Goal: Use online tool/utility: Utilize a website feature to perform a specific function

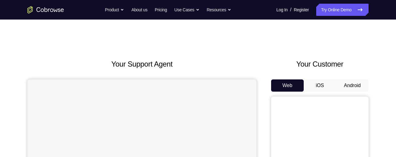
click at [353, 81] on button "Android" at bounding box center [352, 85] width 33 height 12
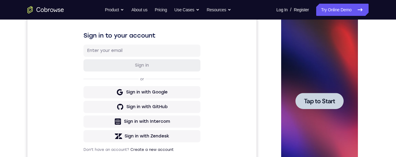
scroll to position [102, 0]
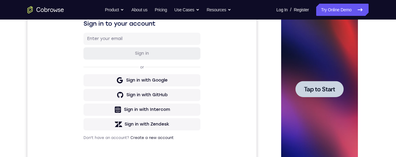
click at [321, 89] on span "Tap to Start" at bounding box center [319, 89] width 31 height 6
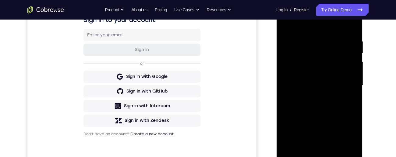
scroll to position [156, 0]
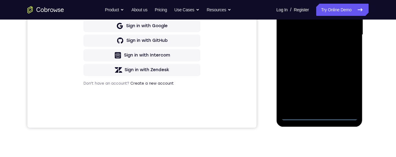
click at [318, 117] on div at bounding box center [319, 34] width 77 height 171
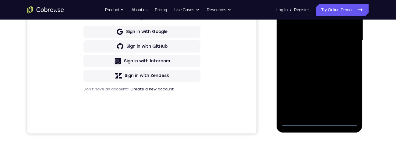
scroll to position [138, 0]
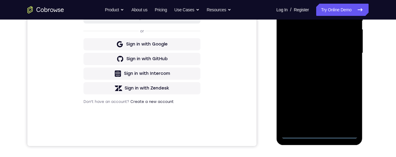
click at [345, 109] on div at bounding box center [319, 53] width 77 height 171
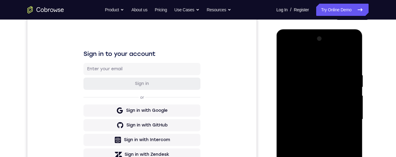
scroll to position [63, 0]
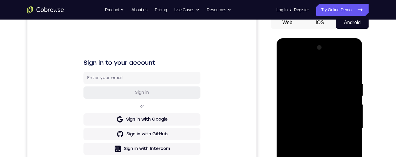
click at [325, 67] on div at bounding box center [319, 128] width 77 height 171
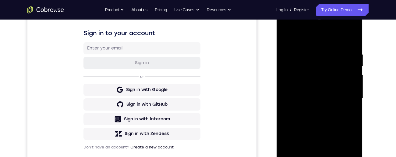
click at [347, 95] on div at bounding box center [319, 98] width 77 height 171
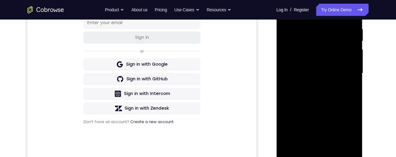
scroll to position [124, 0]
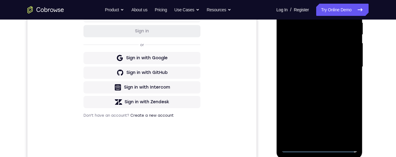
click at [312, 79] on div at bounding box center [319, 66] width 77 height 171
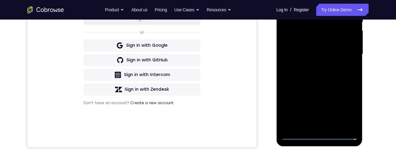
scroll to position [121, 0]
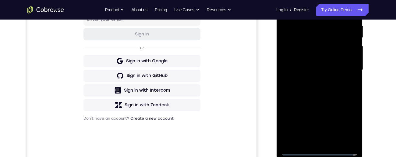
click at [332, 63] on div at bounding box center [319, 69] width 77 height 171
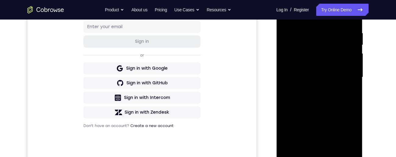
click at [312, 66] on div at bounding box center [319, 77] width 77 height 171
click at [333, 80] on div at bounding box center [319, 77] width 77 height 171
click at [333, 100] on div at bounding box center [319, 77] width 77 height 171
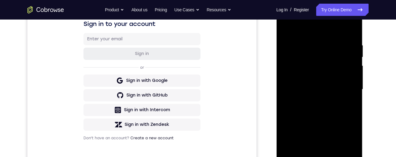
scroll to position [90, 0]
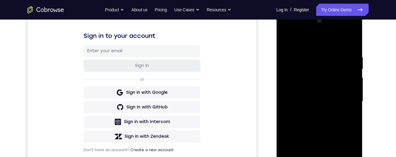
click at [353, 48] on div at bounding box center [319, 101] width 77 height 171
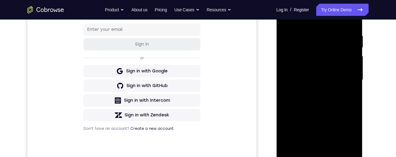
scroll to position [134, 0]
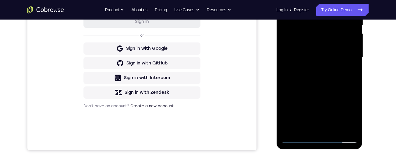
click at [333, 131] on div at bounding box center [319, 57] width 77 height 171
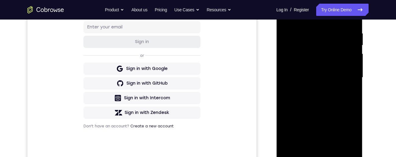
click at [322, 112] on div at bounding box center [319, 77] width 77 height 171
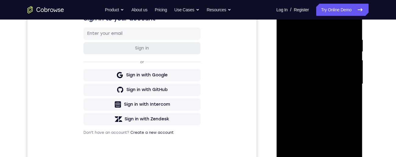
scroll to position [106, 0]
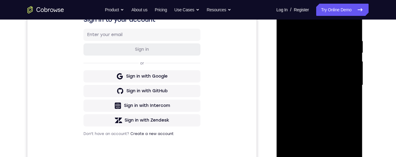
click at [312, 40] on div at bounding box center [319, 85] width 77 height 171
click at [315, 151] on div at bounding box center [319, 85] width 77 height 171
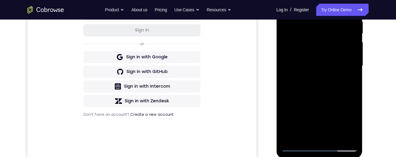
scroll to position [147, 0]
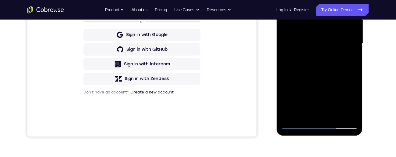
click at [304, 113] on div at bounding box center [319, 43] width 77 height 171
click at [296, 95] on div at bounding box center [319, 43] width 77 height 171
click at [296, 96] on div at bounding box center [319, 43] width 77 height 171
click at [351, 52] on div at bounding box center [319, 43] width 77 height 171
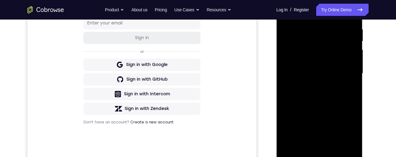
scroll to position [114, 0]
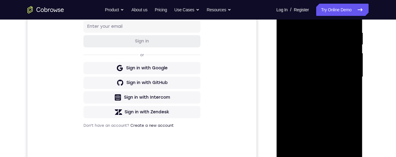
click at [285, 16] on div at bounding box center [319, 76] width 77 height 171
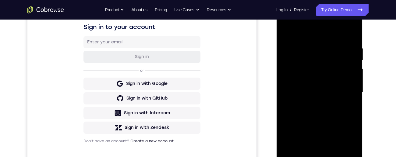
click at [354, 59] on div at bounding box center [319, 92] width 77 height 171
click at [300, 76] on div at bounding box center [319, 92] width 77 height 171
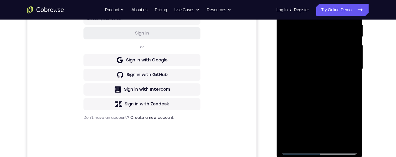
click at [348, 82] on div at bounding box center [319, 69] width 77 height 171
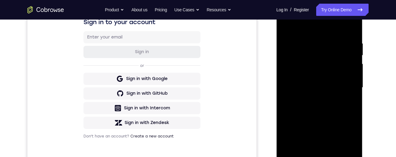
scroll to position [100, 0]
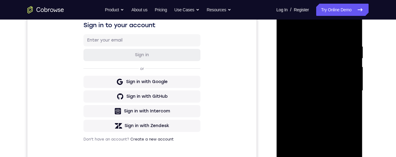
click at [286, 28] on div at bounding box center [319, 90] width 77 height 171
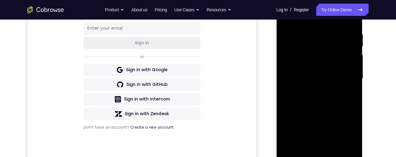
scroll to position [112, 0]
click at [312, 60] on div at bounding box center [319, 79] width 77 height 171
click at [305, 64] on div at bounding box center [319, 79] width 77 height 171
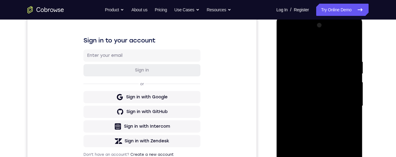
click at [283, 41] on div at bounding box center [319, 105] width 77 height 171
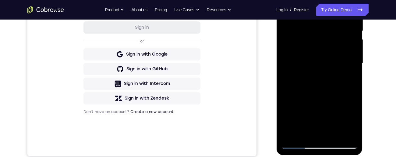
scroll to position [110, 0]
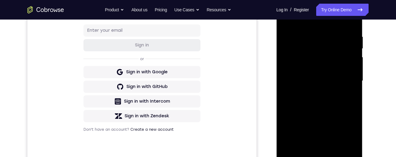
click at [308, 116] on div at bounding box center [319, 80] width 77 height 171
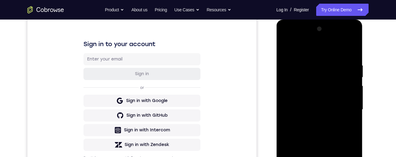
click at [287, 50] on div at bounding box center [319, 109] width 77 height 171
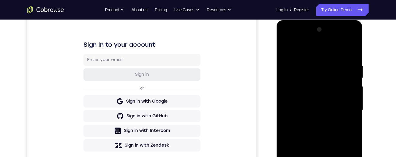
click at [309, 92] on div at bounding box center [319, 110] width 77 height 171
click at [301, 93] on div at bounding box center [319, 110] width 77 height 171
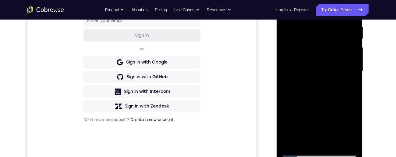
scroll to position [90, 0]
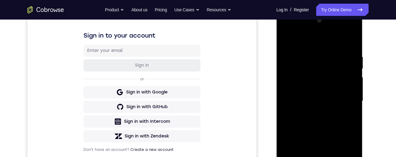
click at [283, 40] on div at bounding box center [319, 101] width 77 height 171
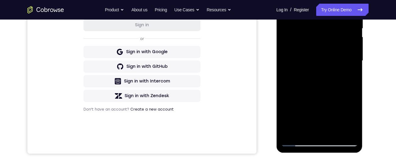
scroll to position [131, 0]
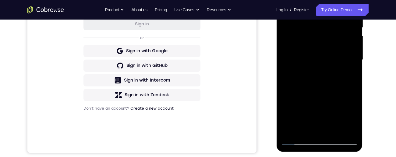
click at [317, 95] on div at bounding box center [319, 59] width 77 height 171
click at [308, 130] on div at bounding box center [319, 59] width 77 height 171
click at [340, 88] on div at bounding box center [319, 59] width 77 height 171
click at [350, 75] on div at bounding box center [319, 59] width 77 height 171
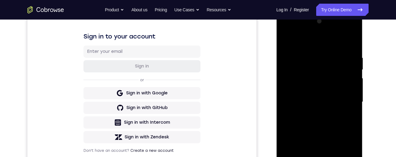
scroll to position [85, 0]
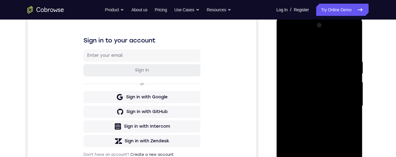
click at [286, 42] on div at bounding box center [319, 105] width 77 height 171
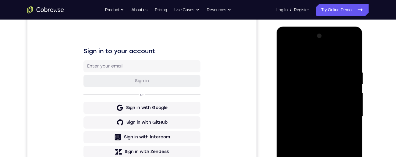
scroll to position [121, 0]
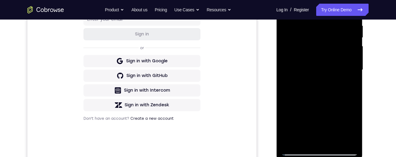
click at [328, 51] on div at bounding box center [319, 69] width 77 height 171
click at [308, 134] on div at bounding box center [319, 69] width 77 height 171
click at [300, 142] on div at bounding box center [319, 69] width 77 height 171
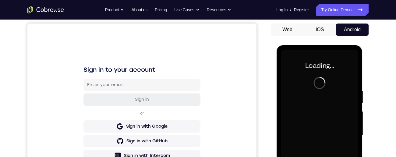
scroll to position [124, 0]
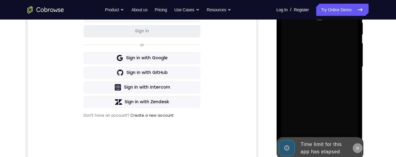
click at [360, 148] on icon at bounding box center [357, 147] width 5 height 5
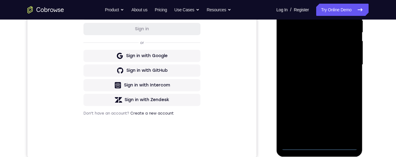
scroll to position [133, 0]
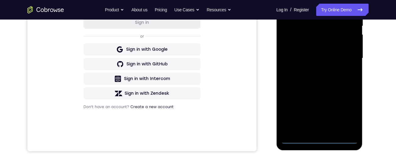
click at [319, 140] on div at bounding box center [319, 58] width 77 height 171
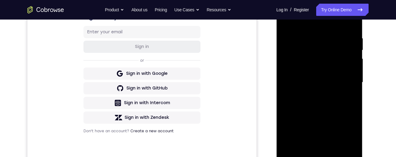
scroll to position [149, 0]
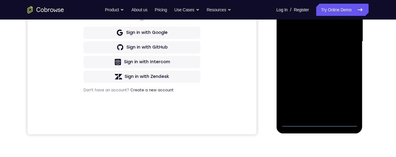
click at [319, 123] on div at bounding box center [319, 41] width 77 height 171
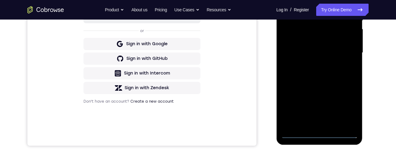
click at [348, 108] on div at bounding box center [319, 52] width 77 height 171
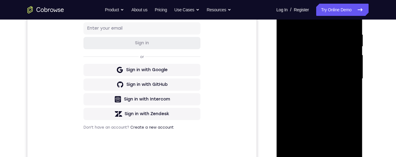
scroll to position [84, 0]
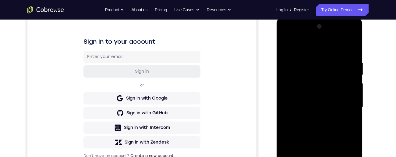
click at [329, 47] on div at bounding box center [319, 107] width 77 height 171
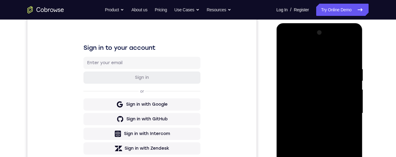
scroll to position [102, 0]
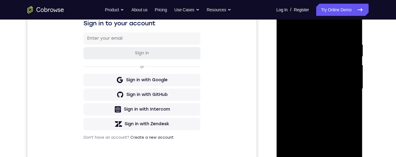
click at [346, 86] on div at bounding box center [319, 88] width 77 height 171
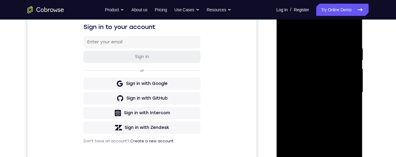
scroll to position [144, 0]
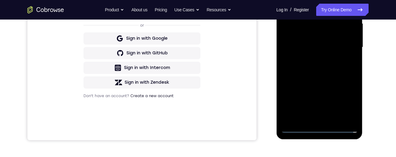
click at [312, 119] on div at bounding box center [319, 47] width 77 height 171
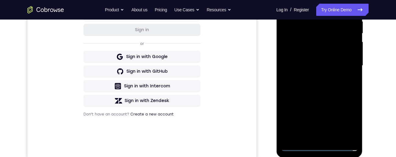
scroll to position [108, 0]
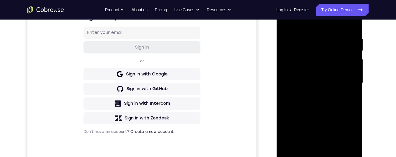
click at [339, 76] on div at bounding box center [319, 83] width 77 height 171
click at [297, 73] on div at bounding box center [319, 83] width 77 height 171
click at [321, 86] on div at bounding box center [319, 83] width 77 height 171
click at [328, 106] on div at bounding box center [319, 83] width 77 height 171
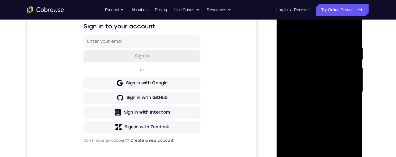
scroll to position [127, 0]
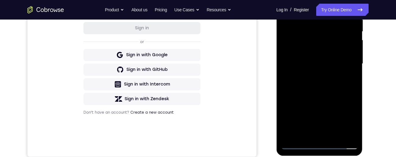
click at [332, 136] on div at bounding box center [319, 63] width 77 height 171
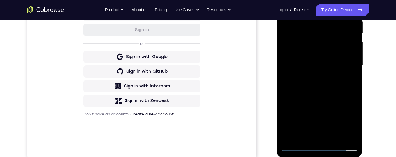
click at [353, 13] on div at bounding box center [319, 65] width 77 height 171
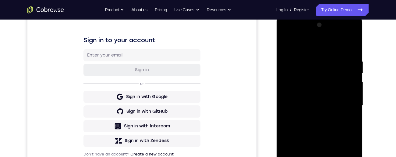
scroll to position [113, 0]
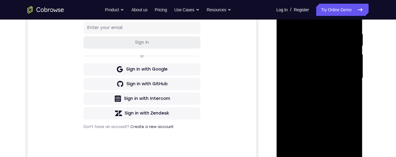
click at [333, 150] on div at bounding box center [319, 78] width 77 height 171
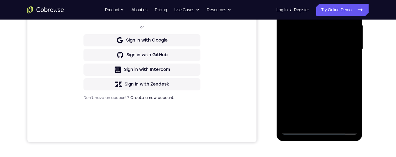
scroll to position [145, 0]
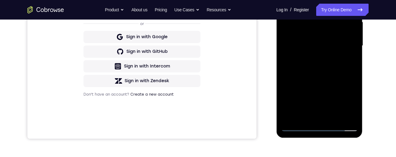
click at [321, 79] on div at bounding box center [319, 45] width 77 height 171
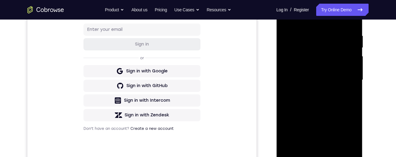
click at [306, 66] on div at bounding box center [319, 80] width 77 height 171
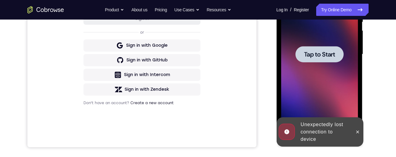
scroll to position [112, 0]
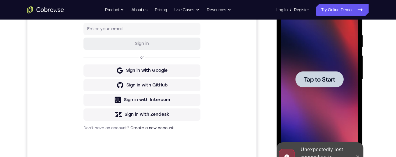
click at [327, 82] on span "Tap to Start" at bounding box center [319, 79] width 31 height 6
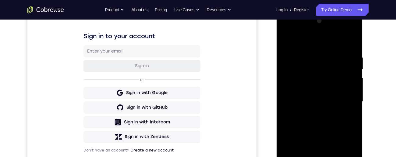
scroll to position [135, 0]
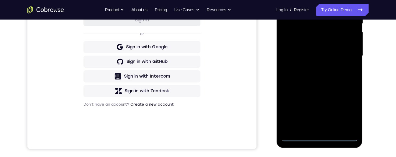
click at [321, 138] on div at bounding box center [319, 55] width 77 height 171
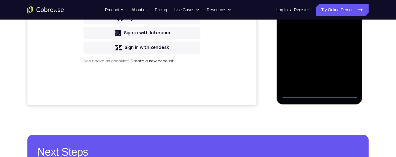
click at [345, 69] on div at bounding box center [319, 12] width 77 height 171
click at [371, 56] on div "Your Support Agent Your Customer Web iOS Android Next Steps We’d be happy to gi…" at bounding box center [198, 42] width 390 height 402
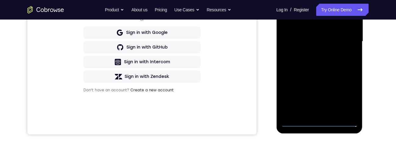
click at [345, 95] on div at bounding box center [319, 41] width 77 height 171
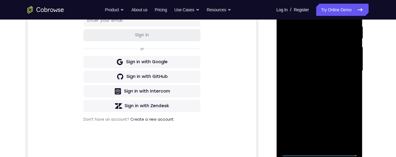
scroll to position [95, 0]
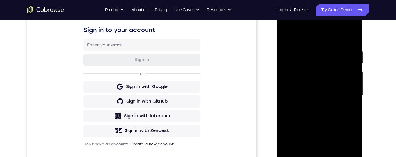
click at [325, 38] on div at bounding box center [319, 95] width 77 height 171
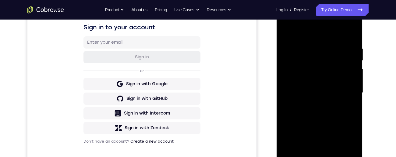
click at [346, 90] on div at bounding box center [319, 92] width 77 height 171
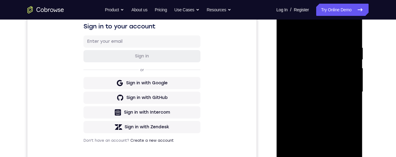
click at [313, 105] on div at bounding box center [319, 91] width 77 height 171
click at [328, 87] on div at bounding box center [319, 91] width 77 height 171
click at [304, 80] on div at bounding box center [319, 91] width 77 height 171
click at [317, 93] on div at bounding box center [319, 91] width 77 height 171
click at [327, 114] on div at bounding box center [319, 91] width 77 height 171
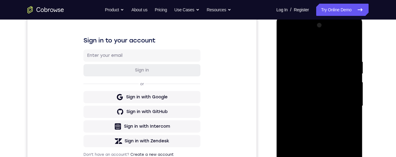
scroll to position [122, 0]
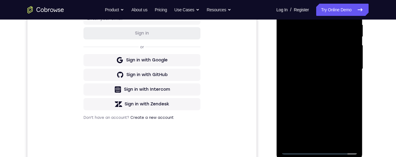
click at [333, 142] on div at bounding box center [319, 69] width 77 height 171
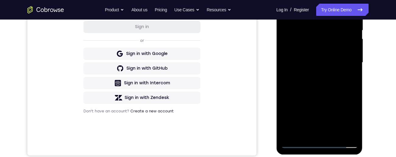
click at [320, 95] on div at bounding box center [319, 62] width 77 height 171
click at [318, 47] on div at bounding box center [319, 62] width 77 height 171
click at [350, 78] on div at bounding box center [319, 62] width 77 height 171
click at [347, 78] on div at bounding box center [319, 62] width 77 height 171
click at [348, 77] on div at bounding box center [319, 62] width 77 height 171
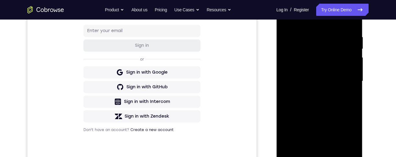
scroll to position [106, 0]
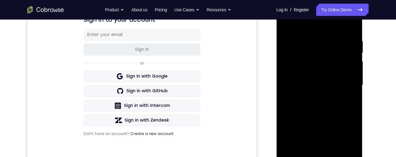
click at [283, 24] on div at bounding box center [319, 85] width 77 height 171
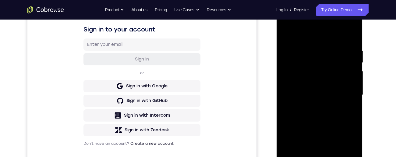
click at [384, 47] on div "Your Support Agent Your Customer Web iOS Android Next Steps We’d be happy to gi…" at bounding box center [198, 124] width 390 height 402
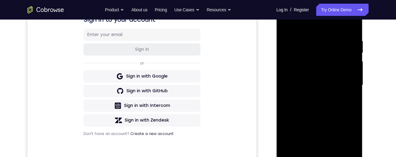
scroll to position [106, 0]
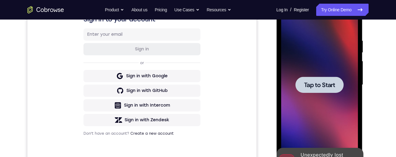
click at [324, 88] on span "Tap to Start" at bounding box center [319, 85] width 31 height 6
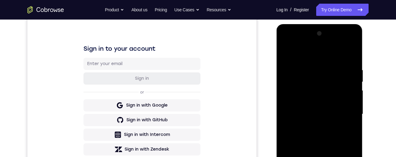
scroll to position [145, 0]
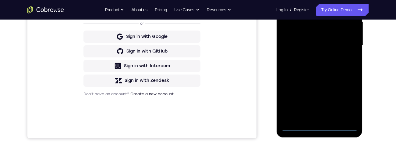
click at [319, 128] on div at bounding box center [319, 45] width 77 height 171
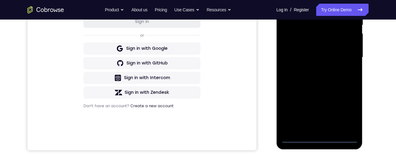
click at [346, 113] on div at bounding box center [319, 57] width 77 height 171
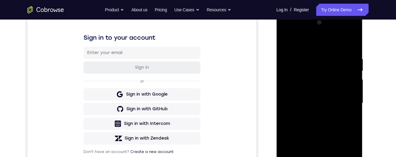
scroll to position [70, 0]
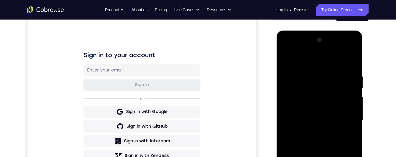
click at [317, 62] on div at bounding box center [319, 120] width 77 height 171
click at [343, 119] on div at bounding box center [319, 120] width 77 height 171
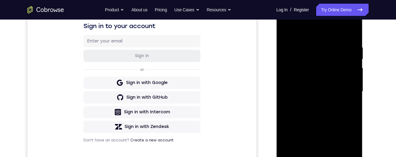
click at [315, 103] on div at bounding box center [319, 91] width 77 height 171
click at [332, 87] on div at bounding box center [319, 91] width 77 height 171
click at [300, 77] on div at bounding box center [319, 91] width 77 height 171
click at [312, 90] on div at bounding box center [319, 91] width 77 height 171
click at [319, 113] on div at bounding box center [319, 91] width 77 height 171
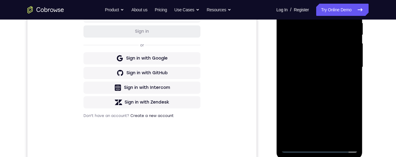
scroll to position [126, 0]
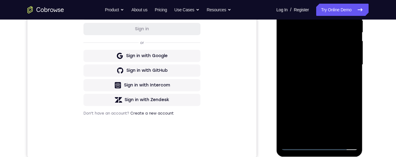
click at [353, 10] on div at bounding box center [319, 64] width 77 height 171
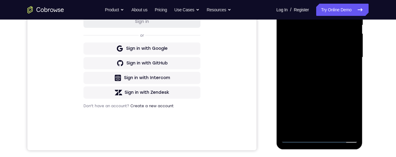
scroll to position [162, 0]
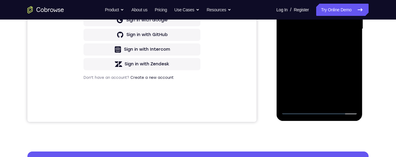
click at [334, 102] on div at bounding box center [319, 29] width 77 height 171
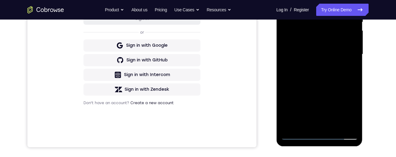
click at [319, 87] on div at bounding box center [319, 54] width 77 height 171
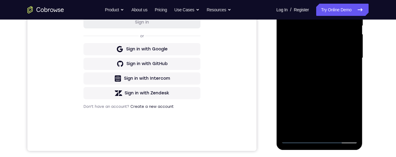
scroll to position [114, 0]
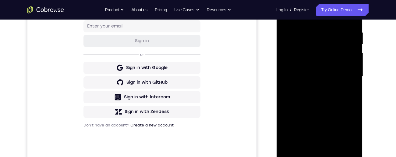
click at [323, 77] on div at bounding box center [319, 76] width 77 height 171
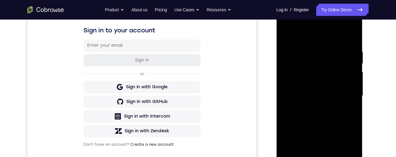
scroll to position [90, 0]
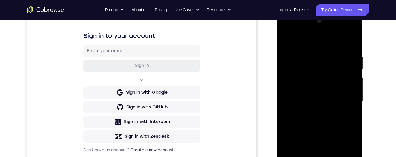
click at [286, 39] on div at bounding box center [319, 101] width 77 height 171
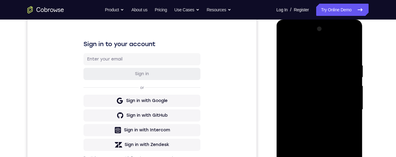
click at [319, 91] on div at bounding box center [319, 109] width 77 height 171
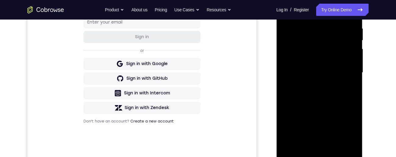
scroll to position [119, 0]
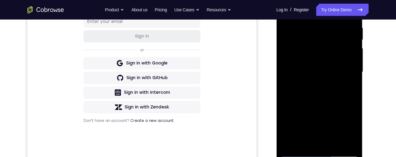
click at [348, 89] on div at bounding box center [319, 72] width 77 height 171
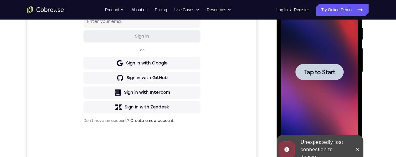
click at [319, 73] on span "Tap to Start" at bounding box center [319, 72] width 31 height 6
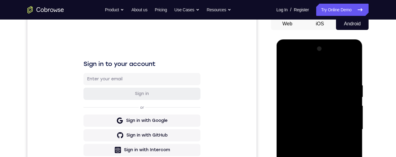
scroll to position [128, 0]
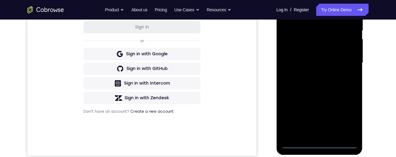
click at [318, 145] on div at bounding box center [319, 62] width 77 height 171
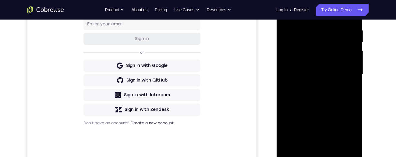
click at [345, 129] on div at bounding box center [319, 74] width 77 height 171
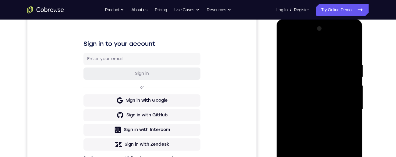
scroll to position [63, 0]
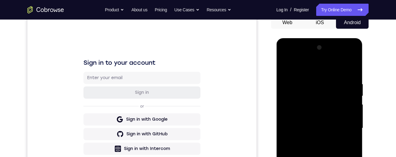
click at [315, 70] on div at bounding box center [319, 128] width 77 height 171
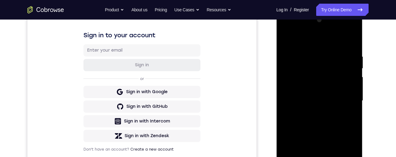
click at [345, 100] on div at bounding box center [319, 100] width 77 height 171
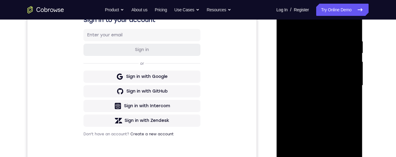
scroll to position [130, 0]
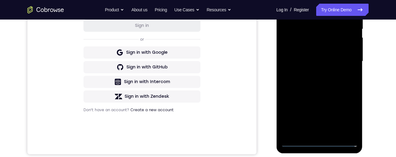
click at [312, 74] on div at bounding box center [319, 61] width 77 height 171
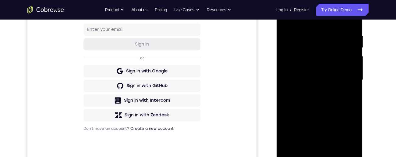
scroll to position [100, 0]
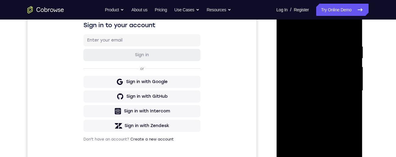
click at [327, 84] on div at bounding box center [319, 90] width 77 height 171
click at [310, 81] on div at bounding box center [319, 90] width 77 height 171
click at [319, 90] on div at bounding box center [319, 90] width 77 height 171
click at [323, 111] on div at bounding box center [319, 90] width 77 height 171
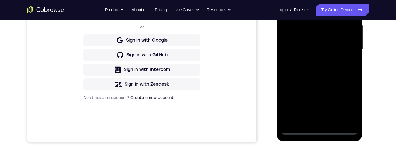
scroll to position [104, 0]
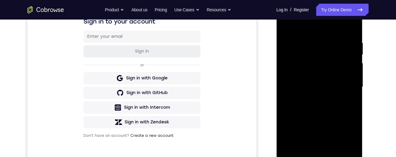
click at [351, 34] on div at bounding box center [319, 87] width 77 height 171
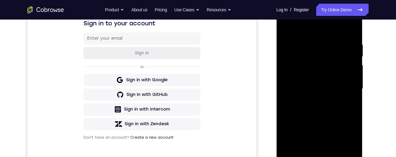
scroll to position [138, 0]
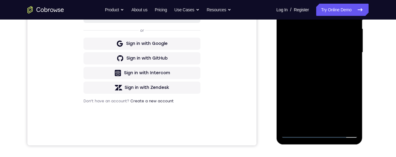
click at [333, 125] on div at bounding box center [319, 52] width 77 height 171
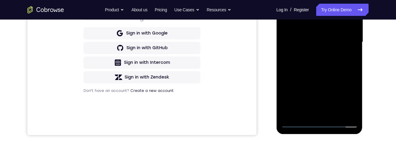
click at [319, 75] on div at bounding box center [319, 42] width 77 height 171
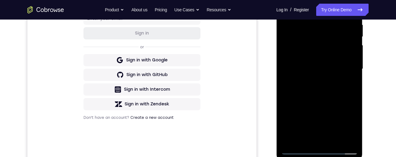
click at [310, 50] on div at bounding box center [319, 69] width 77 height 171
click at [349, 83] on div at bounding box center [319, 69] width 77 height 171
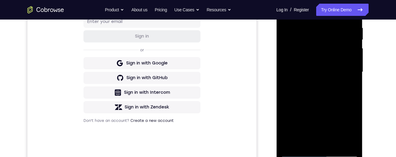
scroll to position [95, 0]
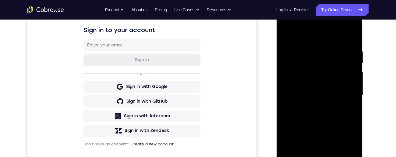
click at [285, 34] on div at bounding box center [319, 95] width 77 height 171
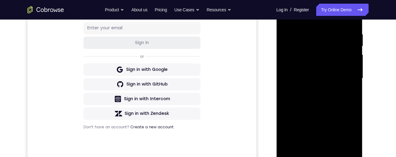
scroll to position [121, 0]
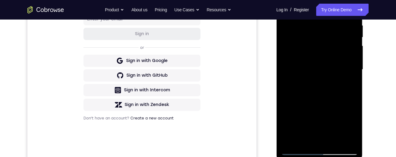
click at [384, 36] on div "Your Support Agent Your Customer Web iOS Android Next Steps We’d be happy to gi…" at bounding box center [198, 99] width 390 height 402
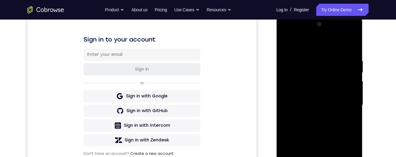
scroll to position [88, 0]
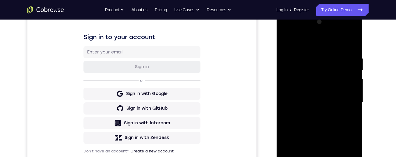
click at [307, 84] on div at bounding box center [319, 102] width 77 height 171
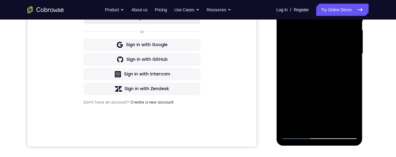
scroll to position [99, 0]
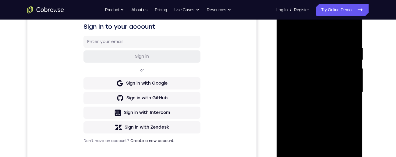
click at [284, 30] on div at bounding box center [319, 92] width 77 height 171
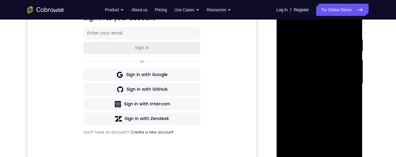
scroll to position [95, 0]
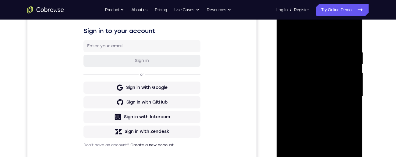
click at [305, 78] on div at bounding box center [319, 96] width 77 height 171
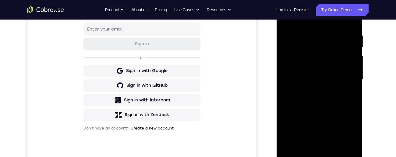
scroll to position [148, 0]
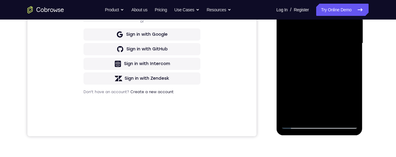
click at [297, 59] on div at bounding box center [319, 43] width 77 height 171
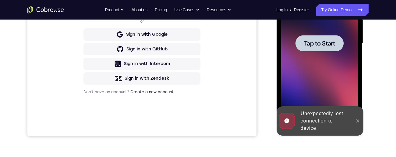
click at [320, 46] on span "Tap to Start" at bounding box center [319, 43] width 31 height 6
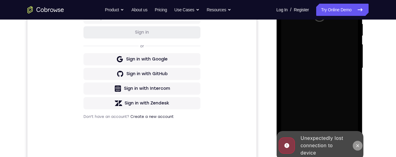
click at [358, 145] on icon at bounding box center [358, 145] width 3 height 3
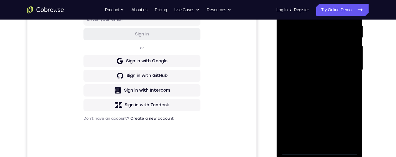
scroll to position [140, 0]
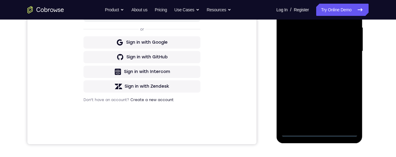
click at [318, 133] on div at bounding box center [319, 51] width 77 height 171
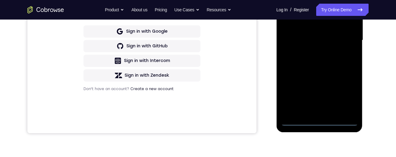
scroll to position [138, 0]
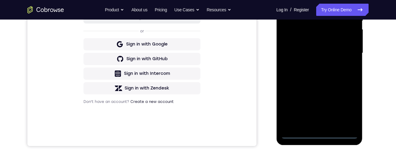
click at [345, 106] on div at bounding box center [319, 53] width 77 height 171
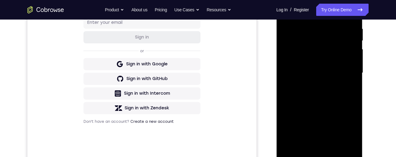
scroll to position [91, 0]
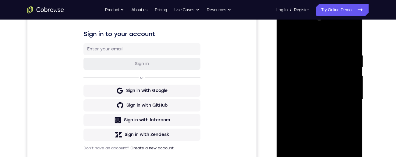
click at [331, 42] on div at bounding box center [319, 99] width 77 height 171
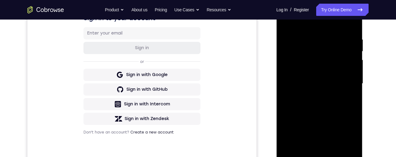
click at [346, 82] on div at bounding box center [319, 83] width 77 height 171
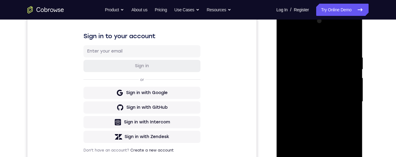
click at [344, 100] on div at bounding box center [319, 101] width 77 height 171
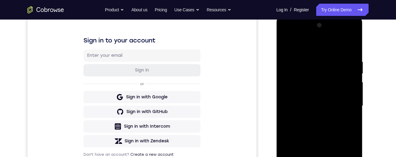
click at [313, 117] on div at bounding box center [319, 105] width 77 height 171
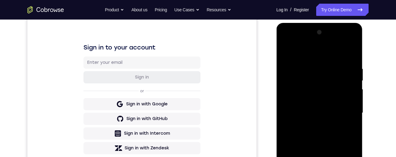
scroll to position [71, 0]
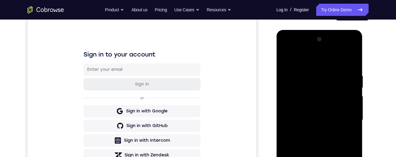
click at [327, 115] on div at bounding box center [319, 119] width 77 height 171
click at [304, 105] on div at bounding box center [319, 119] width 77 height 171
click at [321, 122] on div at bounding box center [319, 119] width 77 height 171
click at [323, 142] on div at bounding box center [319, 119] width 77 height 171
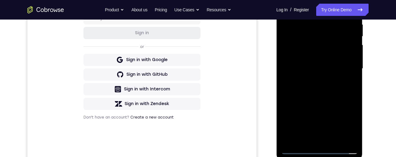
scroll to position [79, 0]
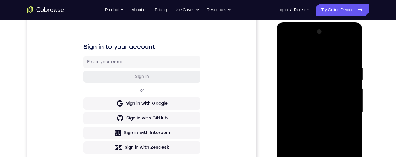
click at [350, 58] on div at bounding box center [319, 112] width 77 height 171
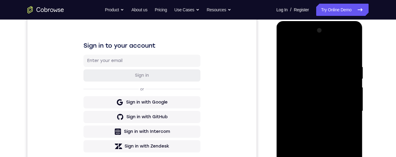
scroll to position [138, 0]
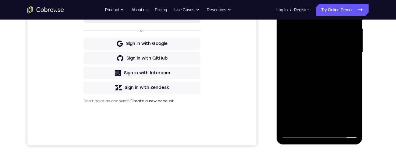
click at [334, 124] on div at bounding box center [319, 52] width 77 height 171
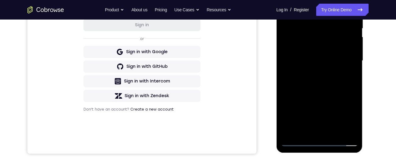
click at [324, 91] on div at bounding box center [319, 60] width 77 height 171
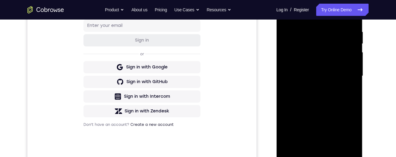
click at [310, 59] on div at bounding box center [319, 76] width 77 height 171
click at [348, 91] on div at bounding box center [319, 76] width 77 height 171
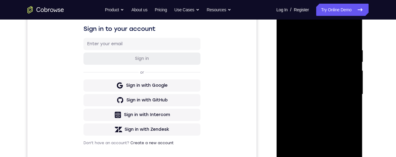
scroll to position [84, 0]
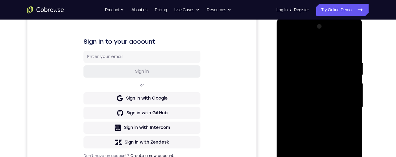
click at [284, 47] on div at bounding box center [319, 107] width 77 height 171
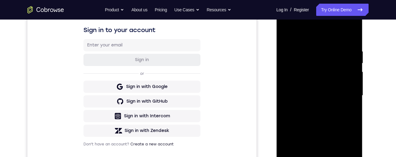
scroll to position [99, 0]
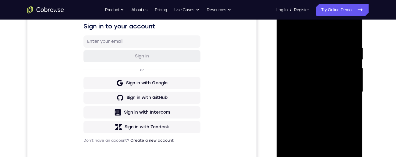
click at [354, 58] on div at bounding box center [319, 91] width 77 height 171
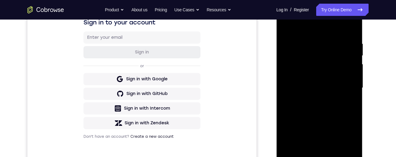
scroll to position [109, 0]
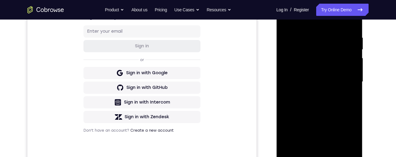
click at [331, 95] on div at bounding box center [319, 81] width 77 height 171
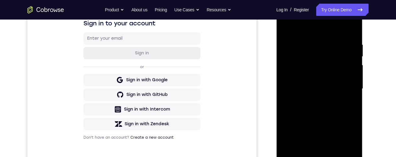
scroll to position [89, 0]
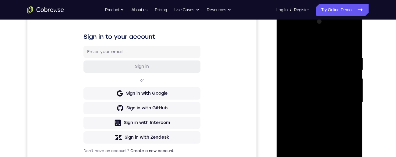
click at [312, 44] on div at bounding box center [319, 102] width 77 height 171
click at [315, 100] on div at bounding box center [319, 102] width 77 height 171
click at [346, 100] on div at bounding box center [319, 102] width 77 height 171
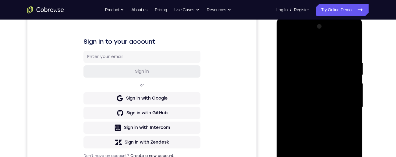
scroll to position [84, 0]
click at [313, 56] on div at bounding box center [319, 107] width 77 height 171
click at [330, 130] on div at bounding box center [319, 107] width 77 height 171
click at [320, 94] on div at bounding box center [319, 107] width 77 height 171
click at [345, 106] on div at bounding box center [319, 107] width 77 height 171
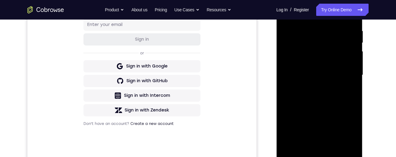
scroll to position [120, 0]
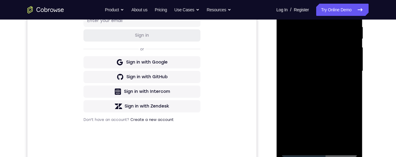
click at [332, 144] on div at bounding box center [319, 71] width 77 height 171
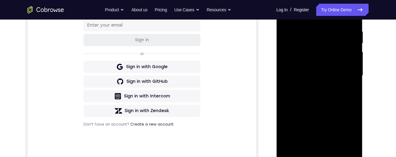
scroll to position [115, 0]
click at [324, 60] on div at bounding box center [319, 76] width 77 height 171
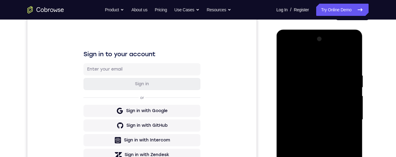
click at [289, 60] on div at bounding box center [319, 119] width 77 height 171
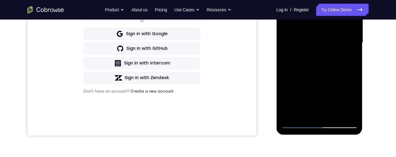
scroll to position [153, 0]
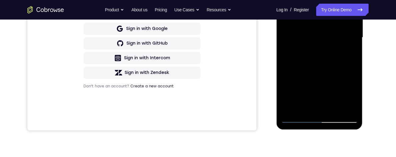
click at [330, 109] on div at bounding box center [319, 37] width 77 height 171
click at [298, 54] on div at bounding box center [319, 37] width 77 height 171
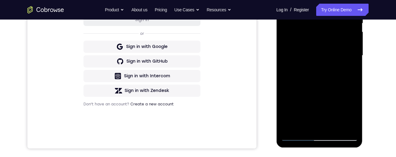
scroll to position [133, 0]
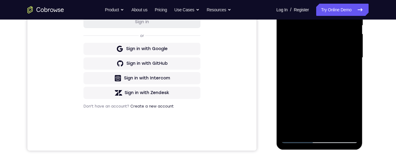
click at [292, 30] on div at bounding box center [319, 57] width 77 height 171
click at [294, 140] on div at bounding box center [319, 57] width 77 height 171
click at [316, 40] on div at bounding box center [319, 57] width 77 height 171
click at [350, 72] on div at bounding box center [319, 57] width 77 height 171
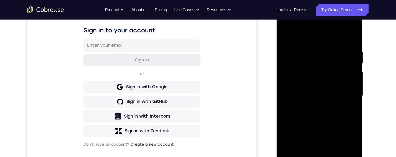
scroll to position [80, 0]
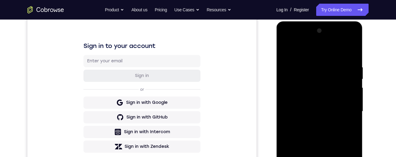
click at [288, 50] on div at bounding box center [319, 111] width 77 height 171
click at [326, 94] on div at bounding box center [319, 111] width 77 height 171
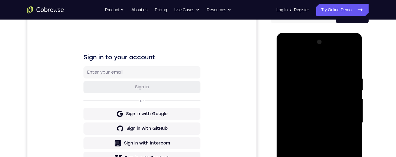
click at [372, 78] on div "Your Support Agent Your Customer Web iOS Android Next Steps We’d be happy to gi…" at bounding box center [198, 152] width 390 height 402
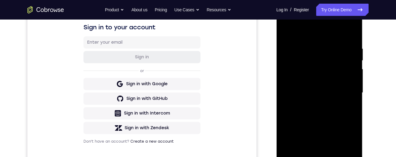
click at [372, 63] on div "Your Support Agent Your Customer Web iOS Android Next Steps We’d be happy to gi…" at bounding box center [198, 122] width 390 height 402
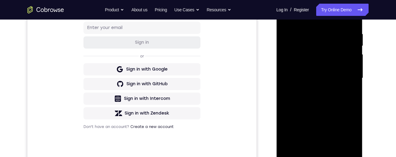
scroll to position [104, 0]
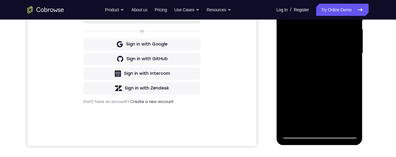
scroll to position [111, 0]
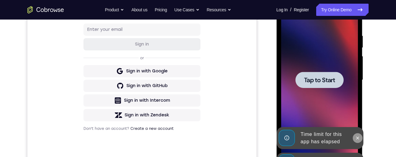
click at [357, 142] on button at bounding box center [358, 138] width 10 height 10
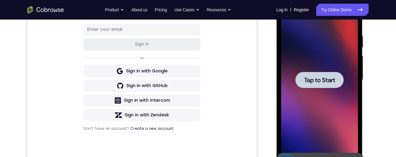
click at [322, 81] on span "Tap to Start" at bounding box center [319, 80] width 31 height 6
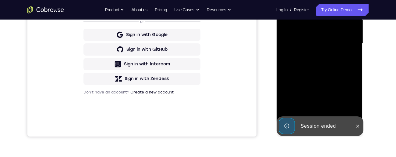
scroll to position [169, 0]
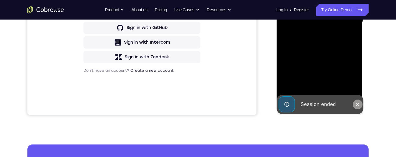
click at [357, 102] on icon at bounding box center [357, 104] width 5 height 5
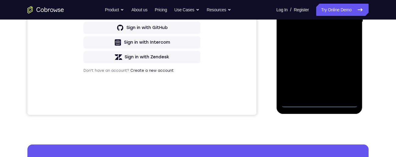
click at [318, 102] on div at bounding box center [319, 22] width 77 height 171
click at [347, 76] on div at bounding box center [319, 22] width 77 height 171
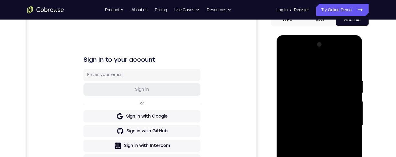
click at [328, 65] on div at bounding box center [319, 125] width 77 height 171
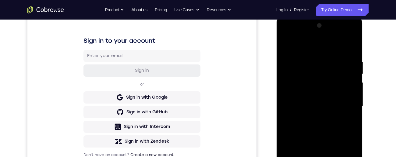
scroll to position [88, 0]
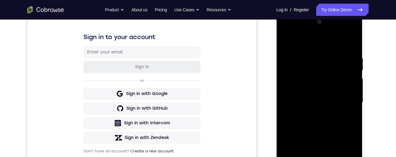
click at [348, 103] on div at bounding box center [319, 102] width 77 height 171
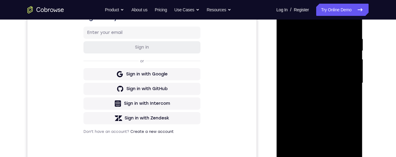
scroll to position [126, 0]
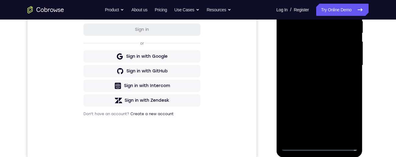
click at [312, 138] on div at bounding box center [319, 65] width 77 height 171
click at [337, 58] on div at bounding box center [319, 65] width 77 height 171
click at [301, 55] on div at bounding box center [319, 65] width 77 height 171
click at [321, 67] on div at bounding box center [319, 65] width 77 height 171
click at [322, 87] on div at bounding box center [319, 65] width 77 height 171
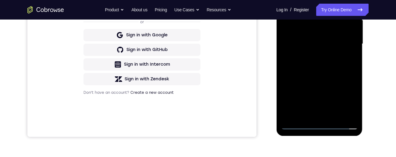
scroll to position [139, 0]
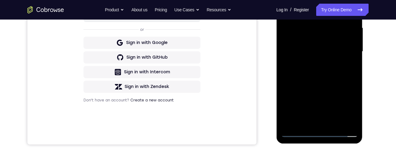
click at [352, 0] on div at bounding box center [319, 51] width 77 height 171
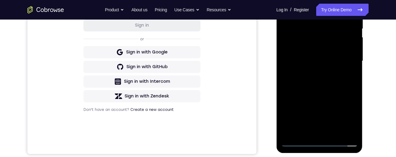
scroll to position [131, 0]
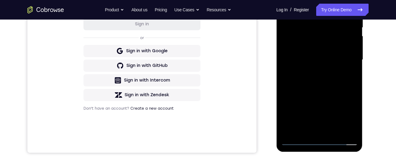
click at [335, 132] on div at bounding box center [319, 59] width 77 height 171
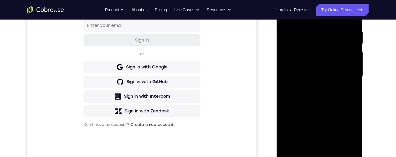
click at [324, 109] on div at bounding box center [319, 76] width 77 height 171
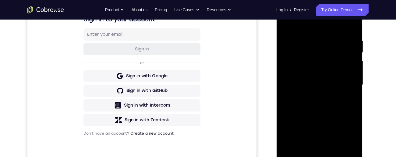
click at [316, 69] on div at bounding box center [319, 84] width 77 height 171
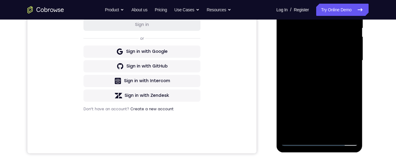
scroll to position [130, 0]
click at [304, 79] on div at bounding box center [319, 60] width 77 height 171
click at [303, 80] on div at bounding box center [319, 60] width 77 height 171
click at [296, 75] on div at bounding box center [319, 60] width 77 height 171
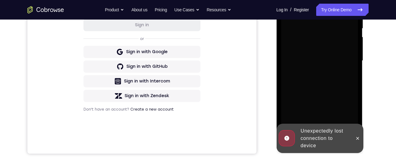
scroll to position [130, 0]
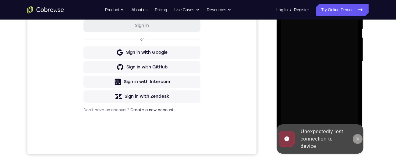
click at [356, 142] on button at bounding box center [358, 139] width 10 height 10
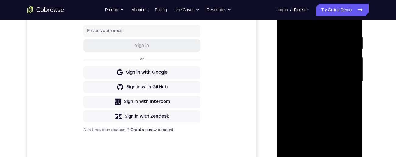
scroll to position [160, 0]
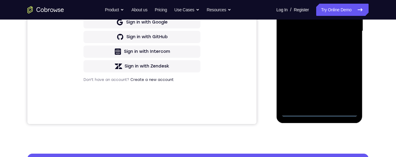
click at [319, 115] on div at bounding box center [319, 31] width 77 height 171
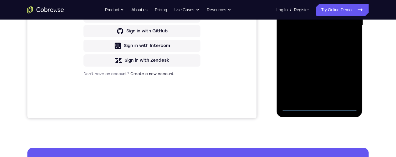
scroll to position [157, 0]
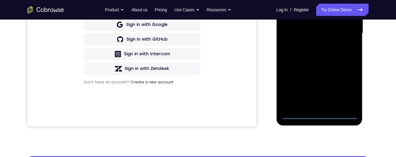
click at [349, 89] on div at bounding box center [319, 33] width 77 height 171
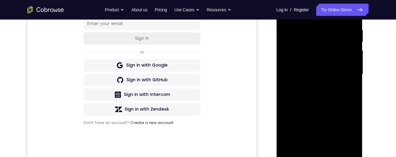
scroll to position [88, 0]
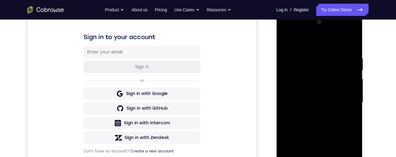
click at [333, 45] on div at bounding box center [319, 102] width 77 height 171
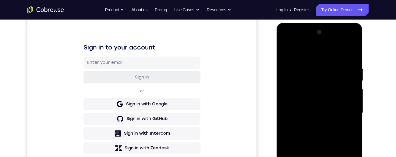
scroll to position [99, 0]
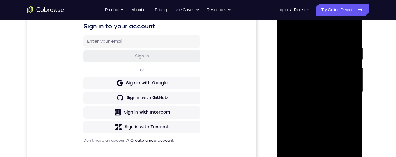
click at [346, 94] on div at bounding box center [319, 91] width 77 height 171
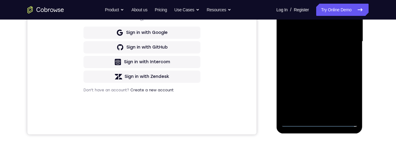
click at [312, 115] on div at bounding box center [319, 41] width 77 height 171
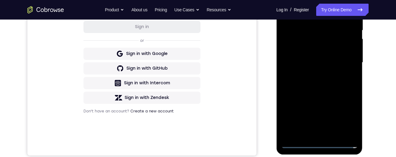
click at [339, 59] on div at bounding box center [319, 62] width 77 height 171
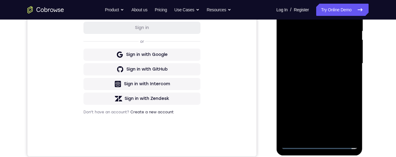
click at [303, 51] on div at bounding box center [319, 63] width 77 height 171
click at [323, 62] on div at bounding box center [319, 63] width 77 height 171
click at [326, 83] on div at bounding box center [319, 63] width 77 height 171
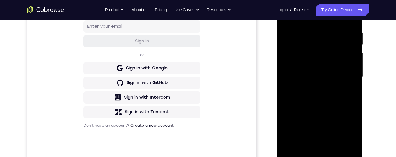
scroll to position [139, 0]
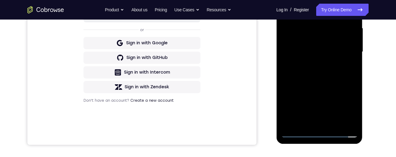
click at [333, 124] on div at bounding box center [319, 51] width 77 height 171
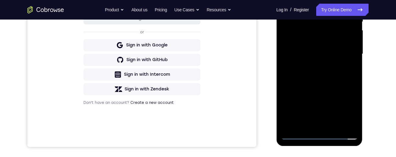
click at [353, 2] on div at bounding box center [319, 54] width 77 height 171
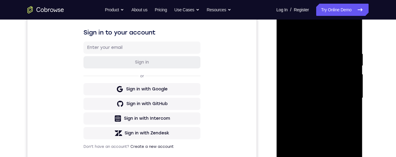
scroll to position [91, 0]
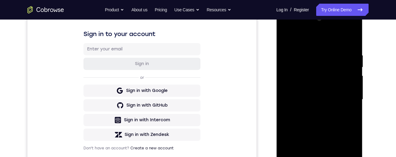
click at [351, 47] on div at bounding box center [319, 99] width 77 height 171
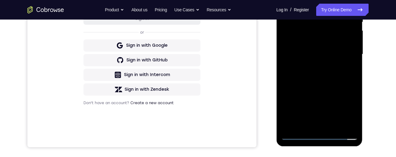
scroll to position [89, 0]
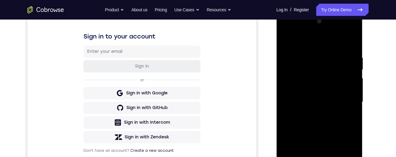
click at [350, 43] on div at bounding box center [319, 101] width 77 height 171
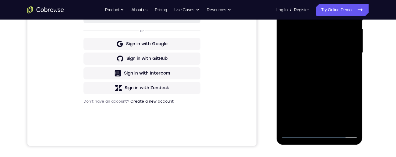
scroll to position [143, 0]
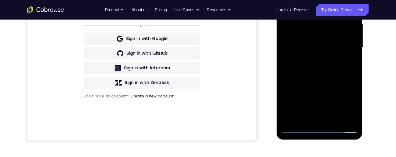
click at [334, 120] on div at bounding box center [319, 47] width 77 height 171
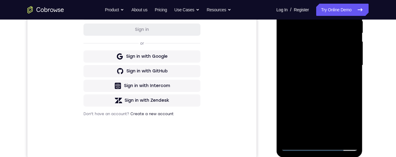
scroll to position [125, 0]
click at [320, 96] on div at bounding box center [319, 65] width 77 height 171
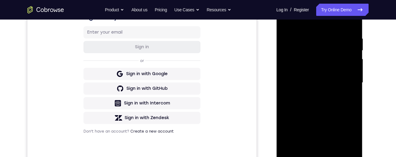
click at [322, 65] on div at bounding box center [319, 82] width 77 height 171
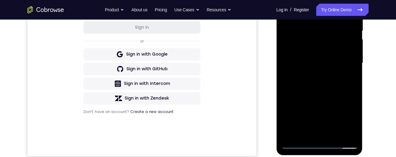
scroll to position [132, 0]
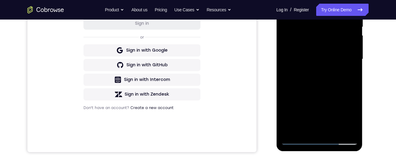
click at [303, 127] on div at bounding box center [319, 59] width 77 height 171
click at [354, 109] on div at bounding box center [319, 59] width 77 height 171
click at [354, 110] on div at bounding box center [319, 59] width 77 height 171
click at [352, 72] on div at bounding box center [319, 59] width 77 height 171
click at [378, 64] on div "Your Support Agent Your Customer Web iOS Android Next Steps We’d be happy to gi…" at bounding box center [198, 89] width 390 height 402
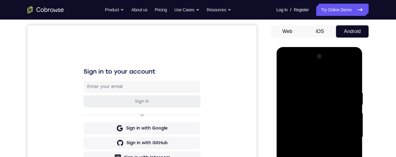
scroll to position [52, 0]
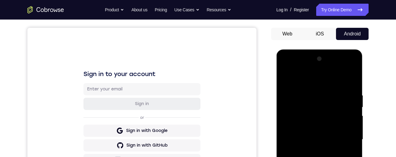
click at [289, 81] on div at bounding box center [319, 139] width 77 height 171
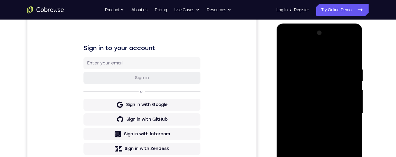
scroll to position [77, 0]
click at [304, 124] on div at bounding box center [319, 113] width 77 height 171
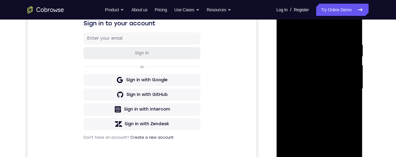
scroll to position [106, 0]
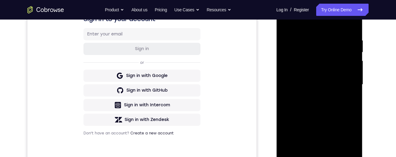
click at [354, 27] on div at bounding box center [319, 84] width 77 height 171
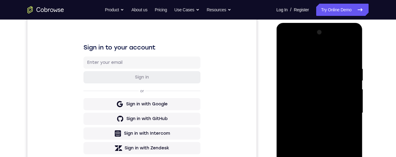
scroll to position [72, 0]
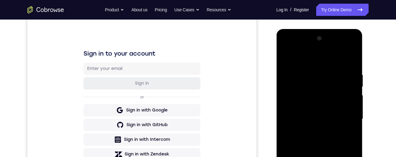
click at [290, 94] on div at bounding box center [319, 119] width 77 height 171
click at [288, 57] on div at bounding box center [319, 119] width 77 height 171
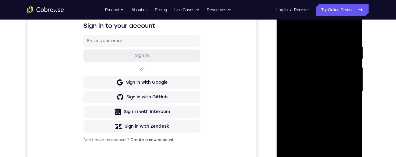
scroll to position [90, 0]
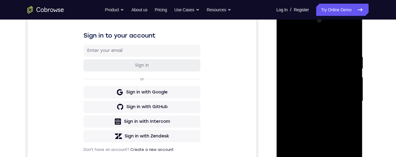
click at [296, 60] on div at bounding box center [319, 101] width 77 height 171
click at [324, 106] on div at bounding box center [319, 101] width 77 height 171
click at [340, 50] on div at bounding box center [319, 101] width 77 height 171
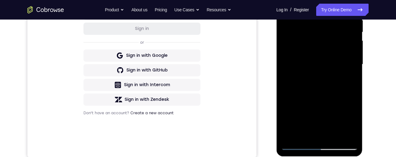
scroll to position [89, 0]
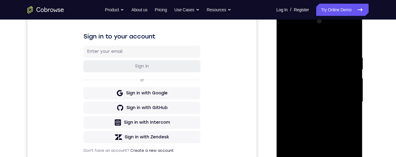
click at [348, 32] on div at bounding box center [319, 101] width 77 height 171
click at [326, 113] on div at bounding box center [319, 102] width 77 height 171
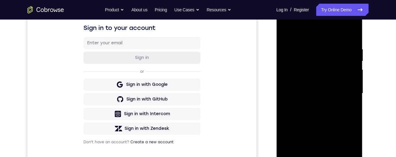
scroll to position [90, 0]
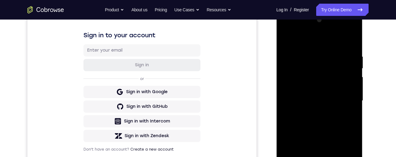
click at [352, 41] on div at bounding box center [319, 100] width 77 height 171
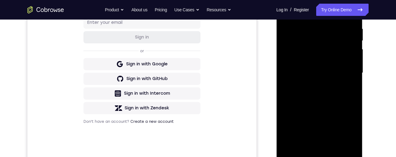
click at [304, 144] on div at bounding box center [319, 72] width 77 height 171
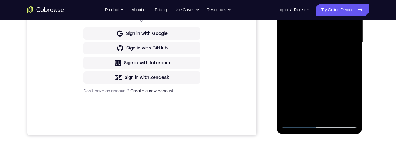
scroll to position [150, 0]
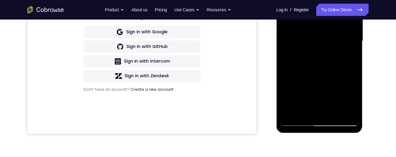
click at [354, 89] on div at bounding box center [319, 40] width 77 height 171
click at [355, 89] on div at bounding box center [319, 40] width 77 height 171
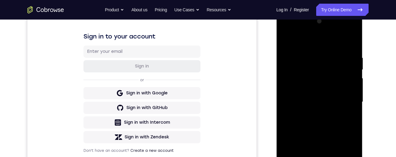
scroll to position [100, 0]
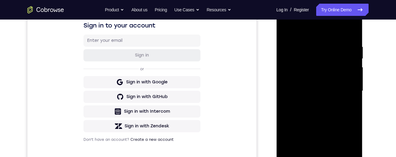
click at [352, 30] on div at bounding box center [319, 90] width 77 height 171
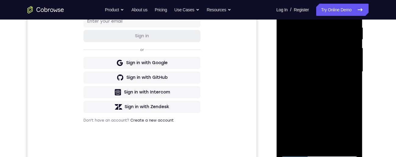
scroll to position [114, 0]
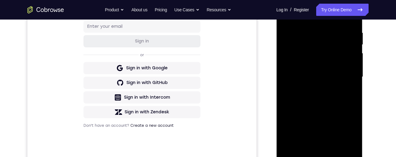
click at [351, 15] on div at bounding box center [319, 76] width 77 height 171
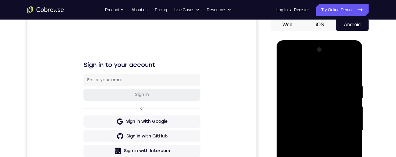
click at [350, 71] on div at bounding box center [319, 130] width 77 height 171
click at [350, 67] on div at bounding box center [319, 130] width 77 height 171
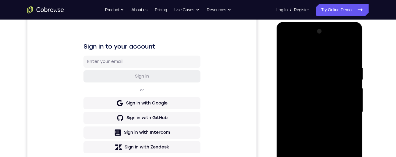
click at [286, 51] on div at bounding box center [319, 112] width 77 height 171
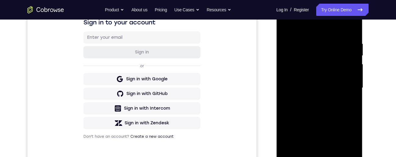
scroll to position [80, 0]
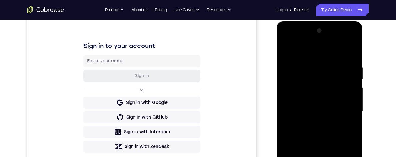
click at [285, 49] on div at bounding box center [319, 111] width 77 height 171
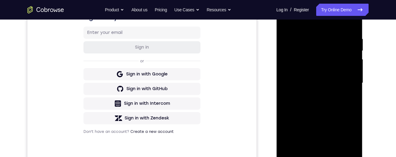
click at [321, 102] on div at bounding box center [319, 83] width 77 height 171
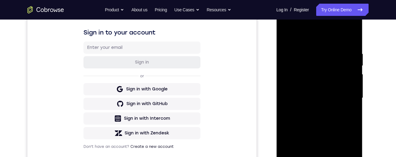
scroll to position [87, 0]
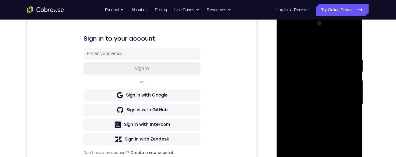
click at [318, 74] on div at bounding box center [319, 104] width 77 height 171
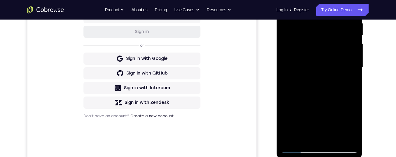
click at [332, 138] on div at bounding box center [319, 67] width 77 height 171
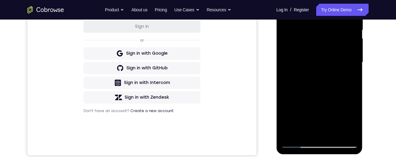
scroll to position [128, 0]
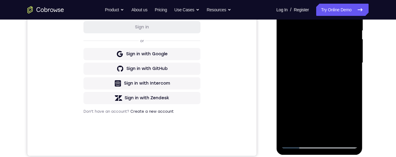
click at [322, 47] on div at bounding box center [319, 62] width 77 height 171
click at [348, 79] on div at bounding box center [319, 62] width 77 height 171
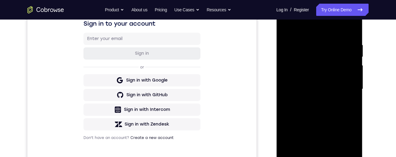
scroll to position [73, 0]
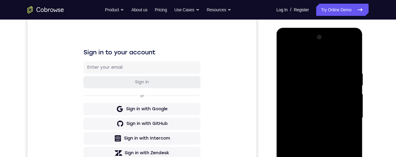
click at [285, 58] on div at bounding box center [319, 117] width 77 height 171
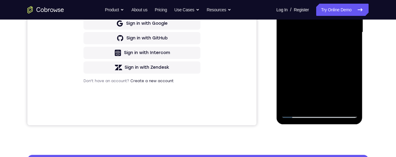
scroll to position [164, 0]
